Goal: Task Accomplishment & Management: Manage account settings

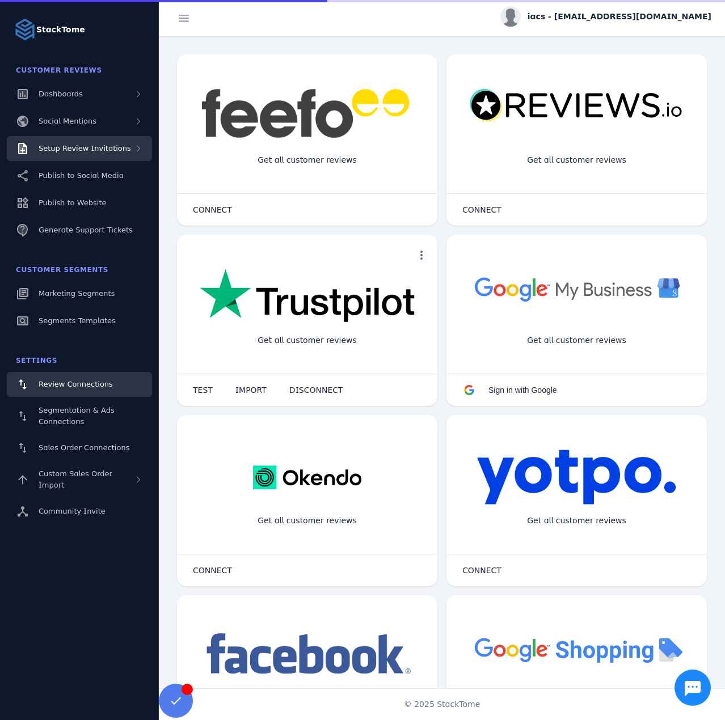
click at [117, 150] on span "Setup Review Invitations" at bounding box center [85, 148] width 92 height 9
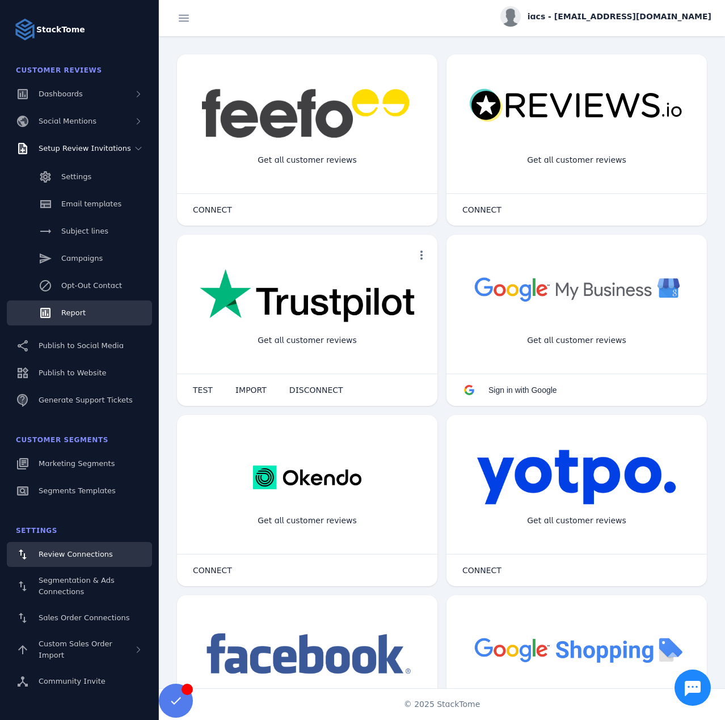
click at [72, 309] on span "Report" at bounding box center [73, 313] width 24 height 9
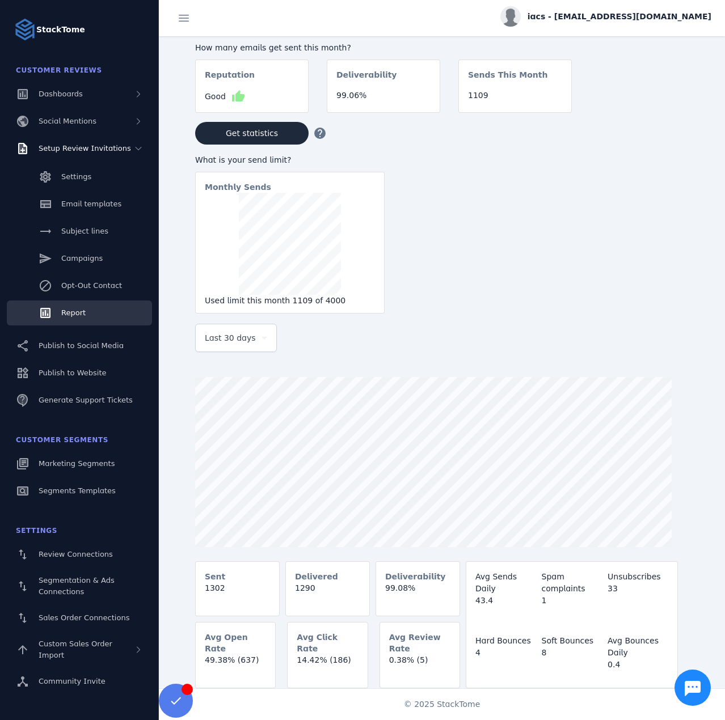
click at [246, 348] on div "Last 30 days" at bounding box center [236, 337] width 62 height 27
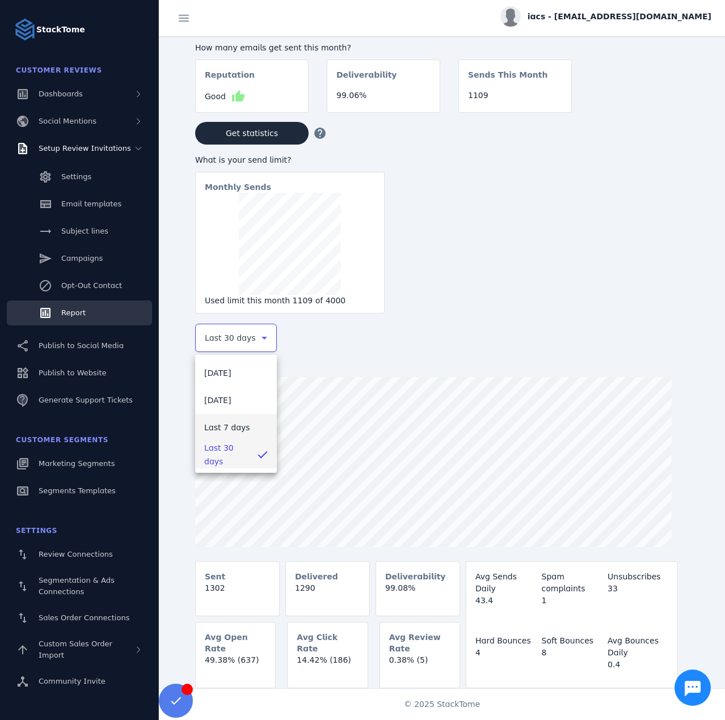
click at [238, 428] on span "Last 7 days" at bounding box center [227, 428] width 46 height 14
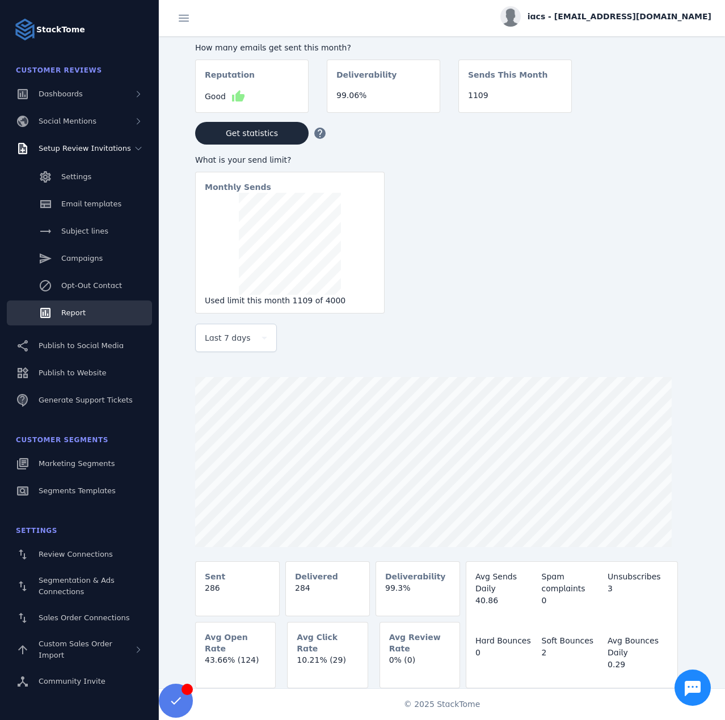
click at [620, 15] on span "iacs - [EMAIL_ADDRESS][DOMAIN_NAME]" at bounding box center [620, 17] width 184 height 12
click at [695, 108] on span "Sign out" at bounding box center [680, 110] width 43 height 14
